Goal: Task Accomplishment & Management: Complete application form

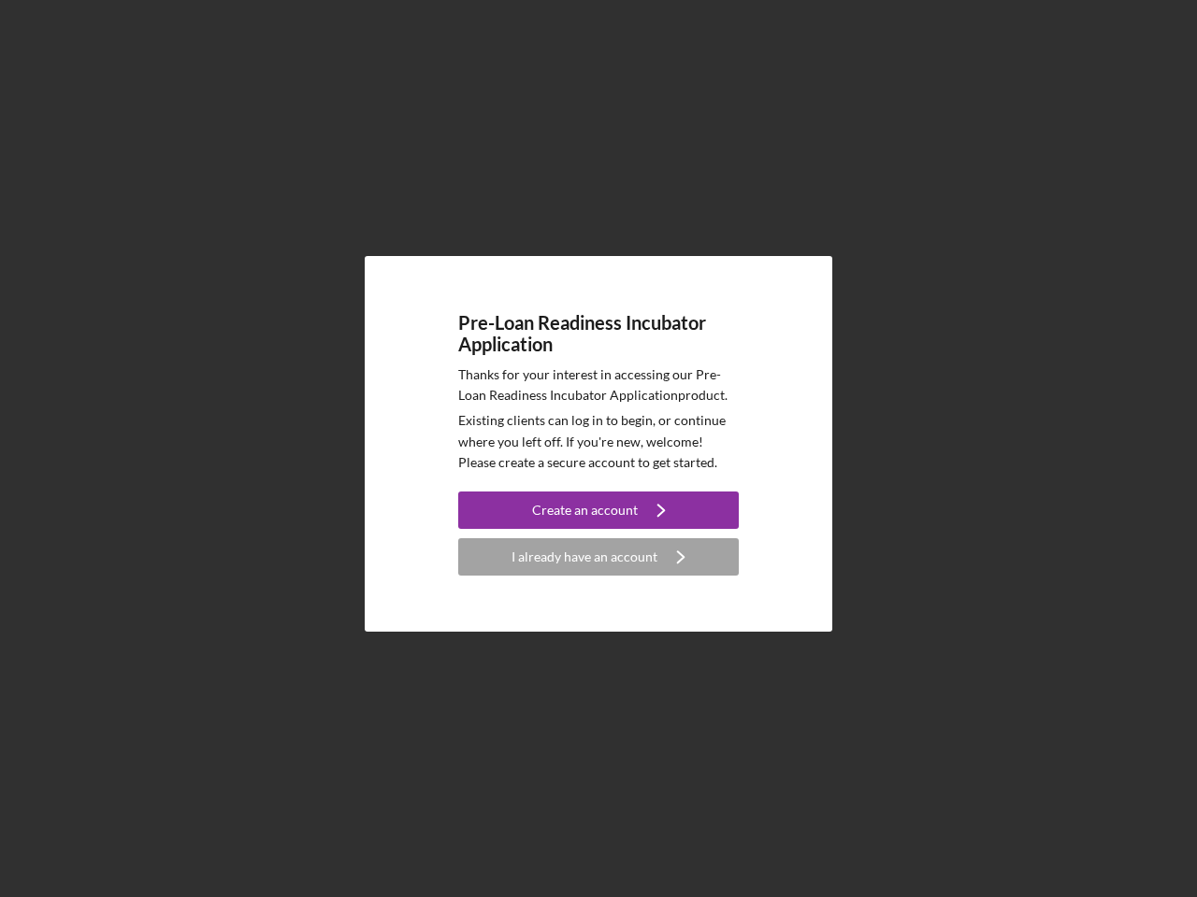
click at [598, 449] on p "Existing clients can log in to begin, or continue where you left off. If you're…" at bounding box center [598, 441] width 280 height 63
click at [598, 510] on div "Create an account" at bounding box center [585, 510] width 106 height 37
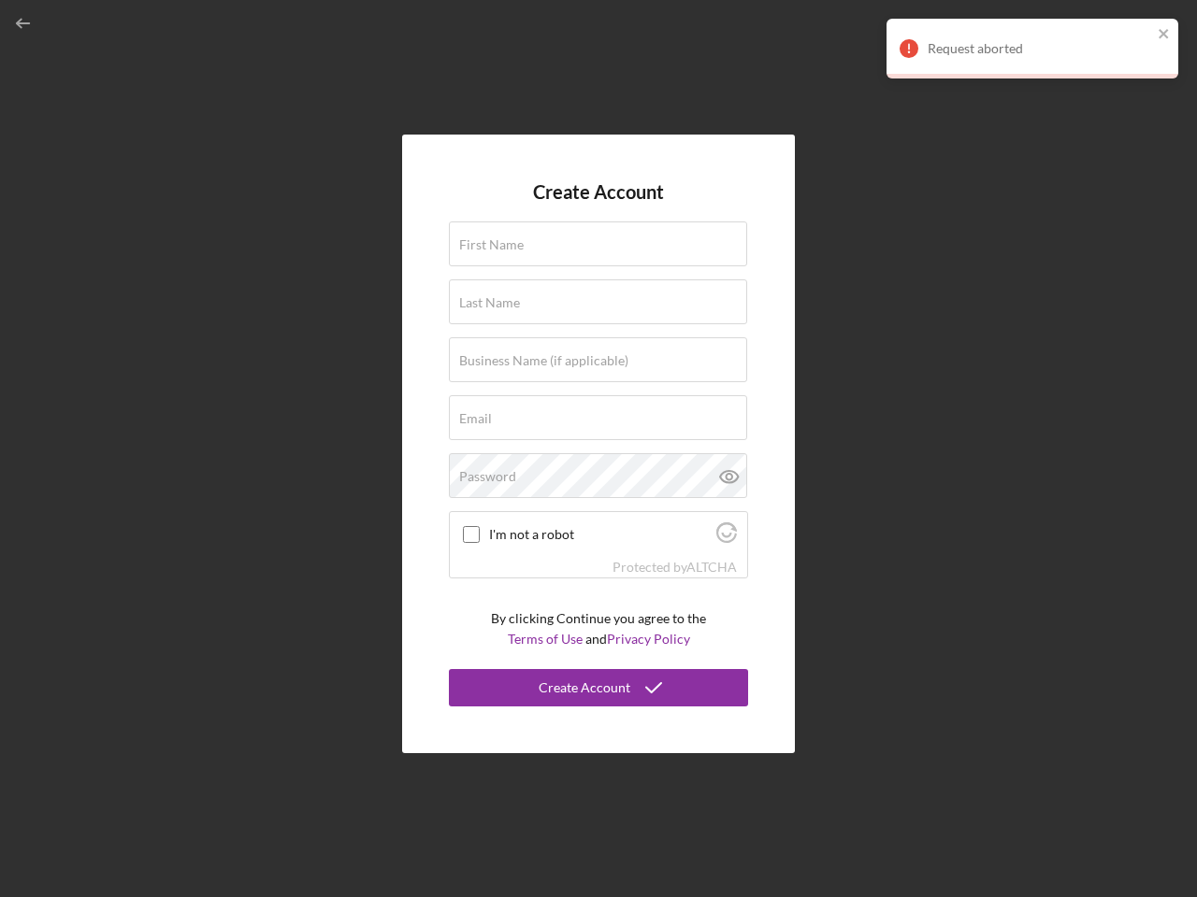
click at [598, 557] on div "Protected by [PERSON_NAME]" at bounding box center [598, 567] width 297 height 21
